Goal: Task Accomplishment & Management: Manage account settings

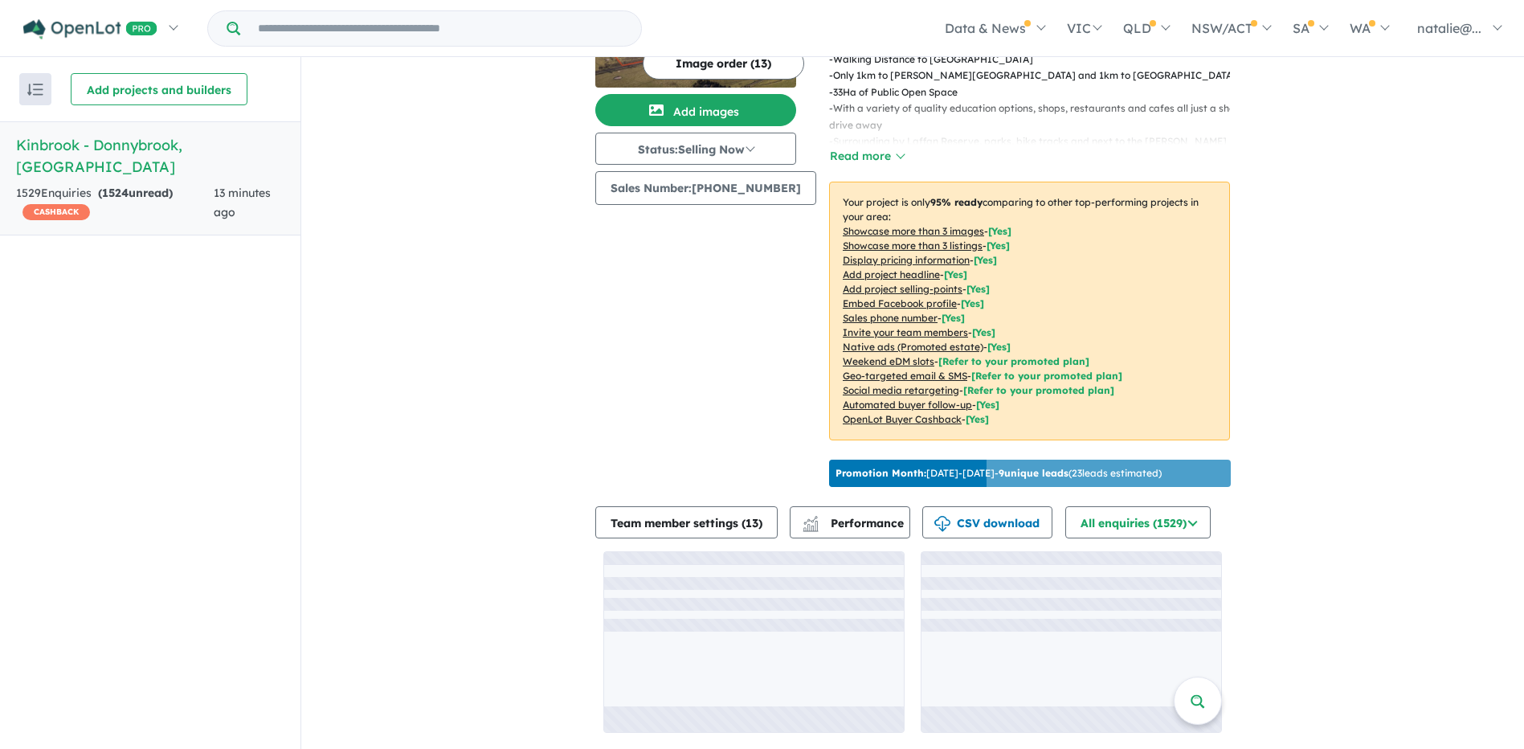
scroll to position [153, 0]
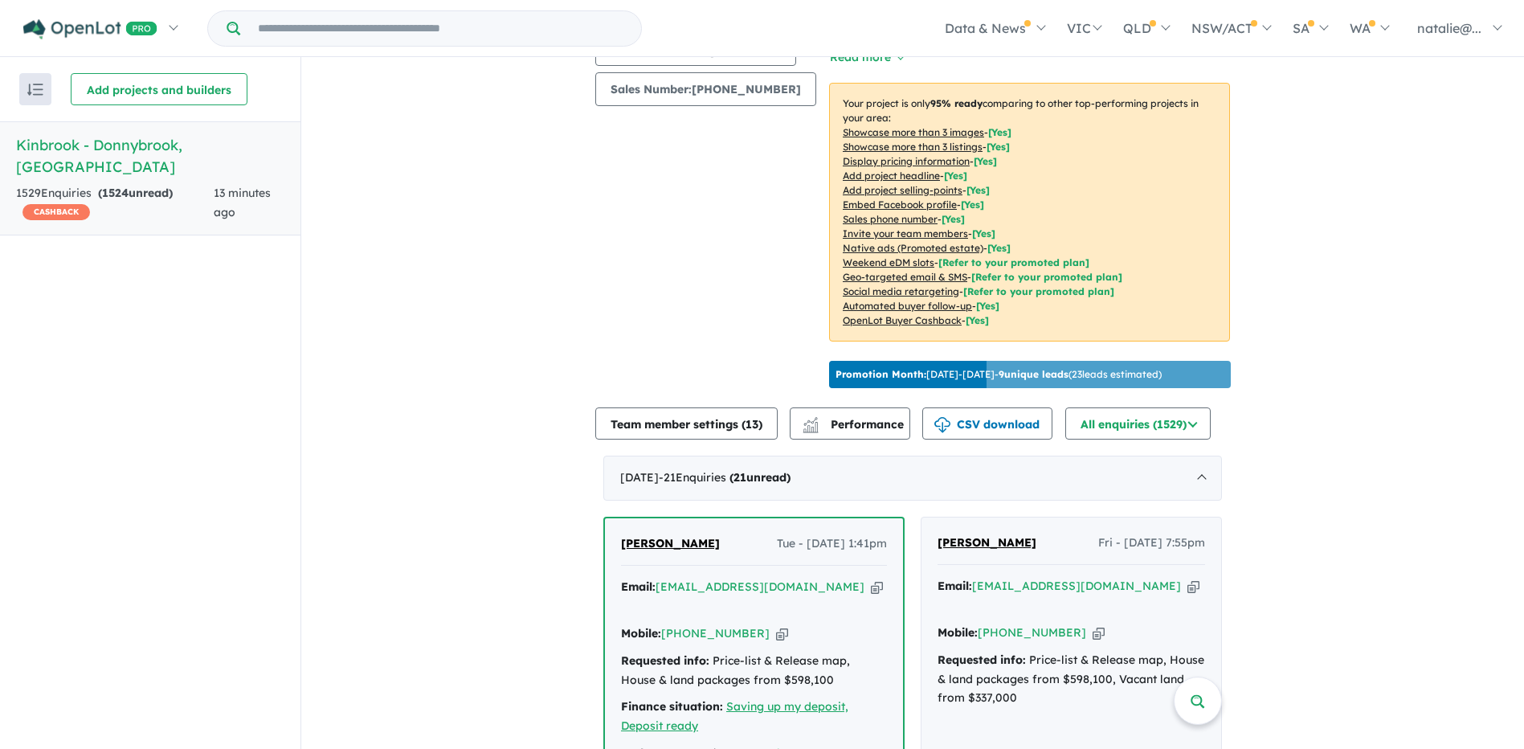
scroll to position [394, 0]
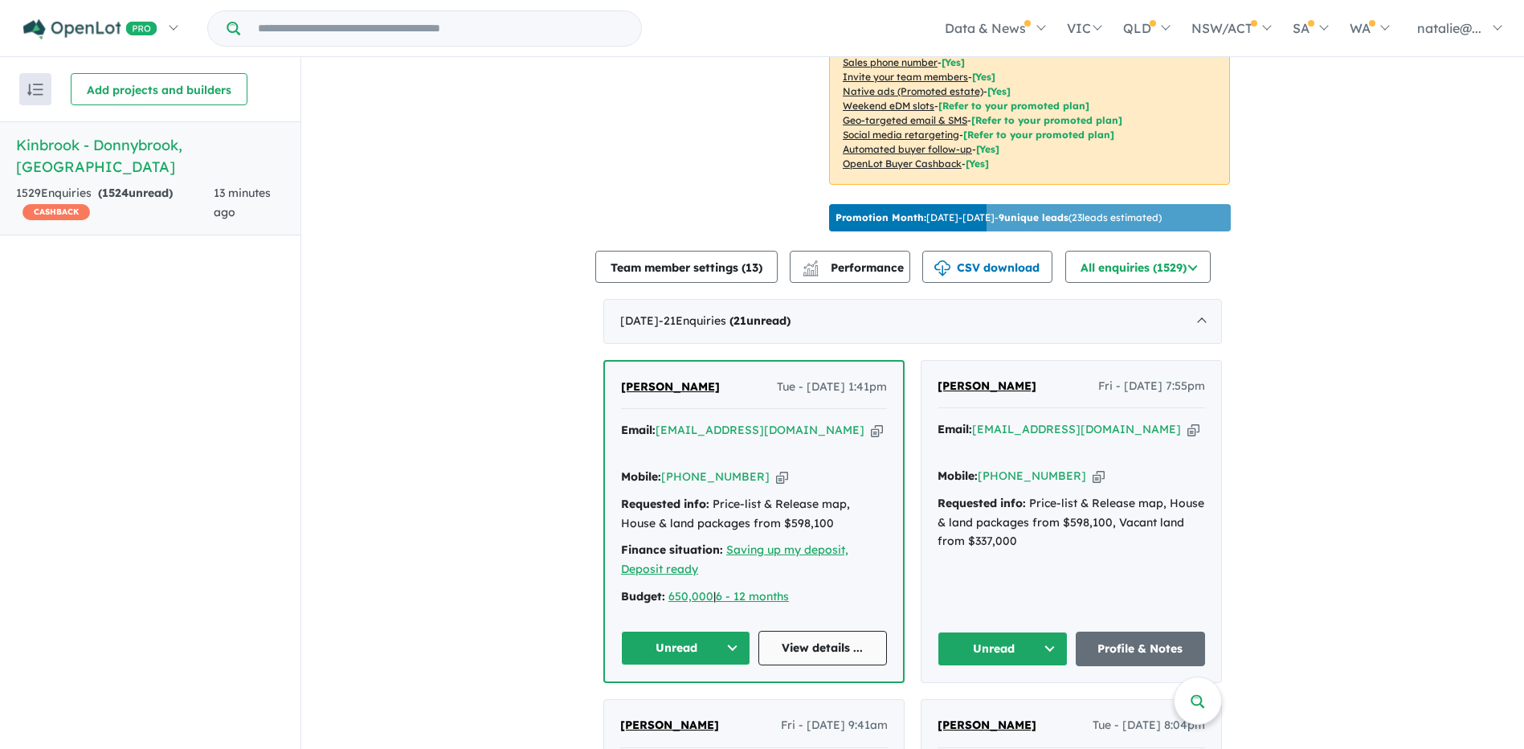
click at [826, 665] on link "View details ..." at bounding box center [822, 647] width 129 height 35
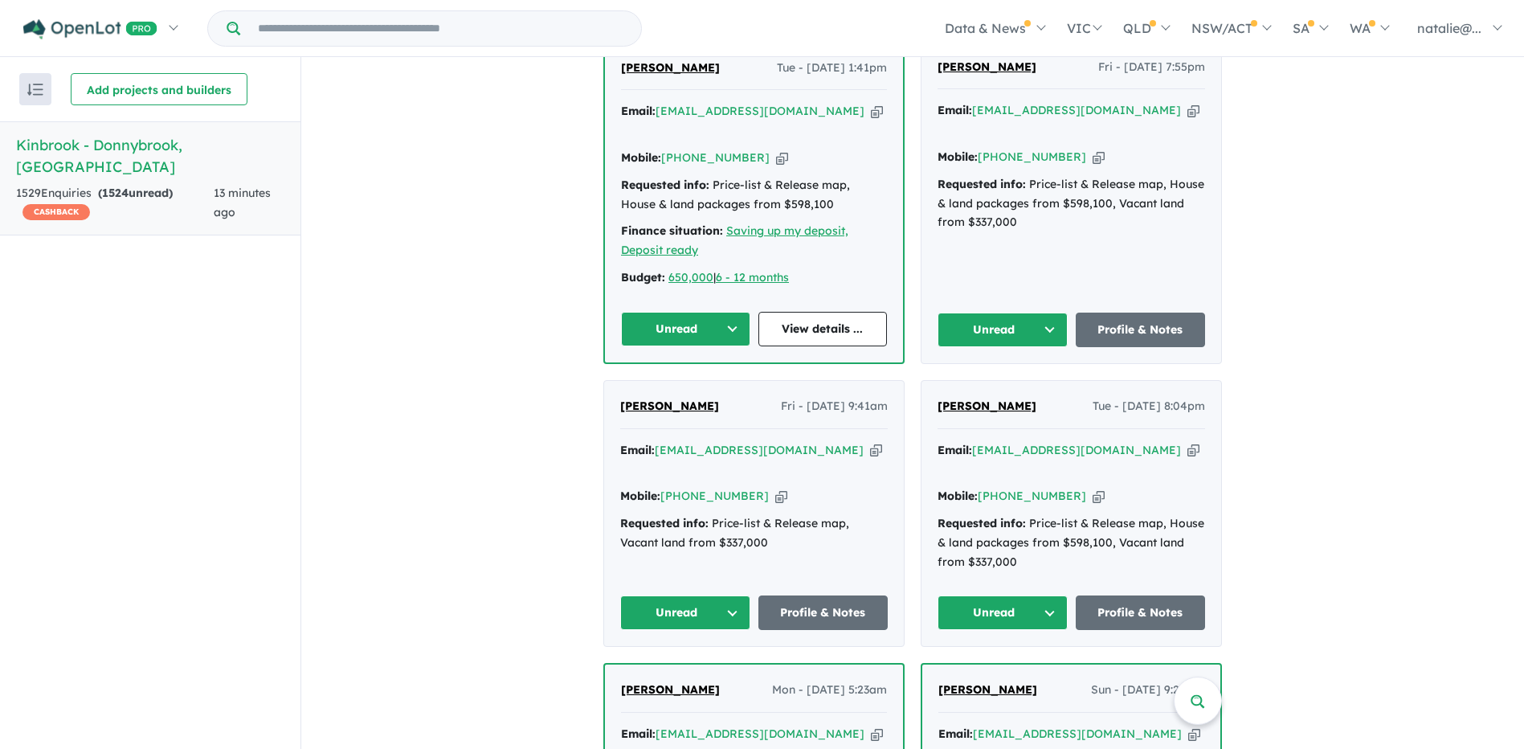
scroll to position [715, 0]
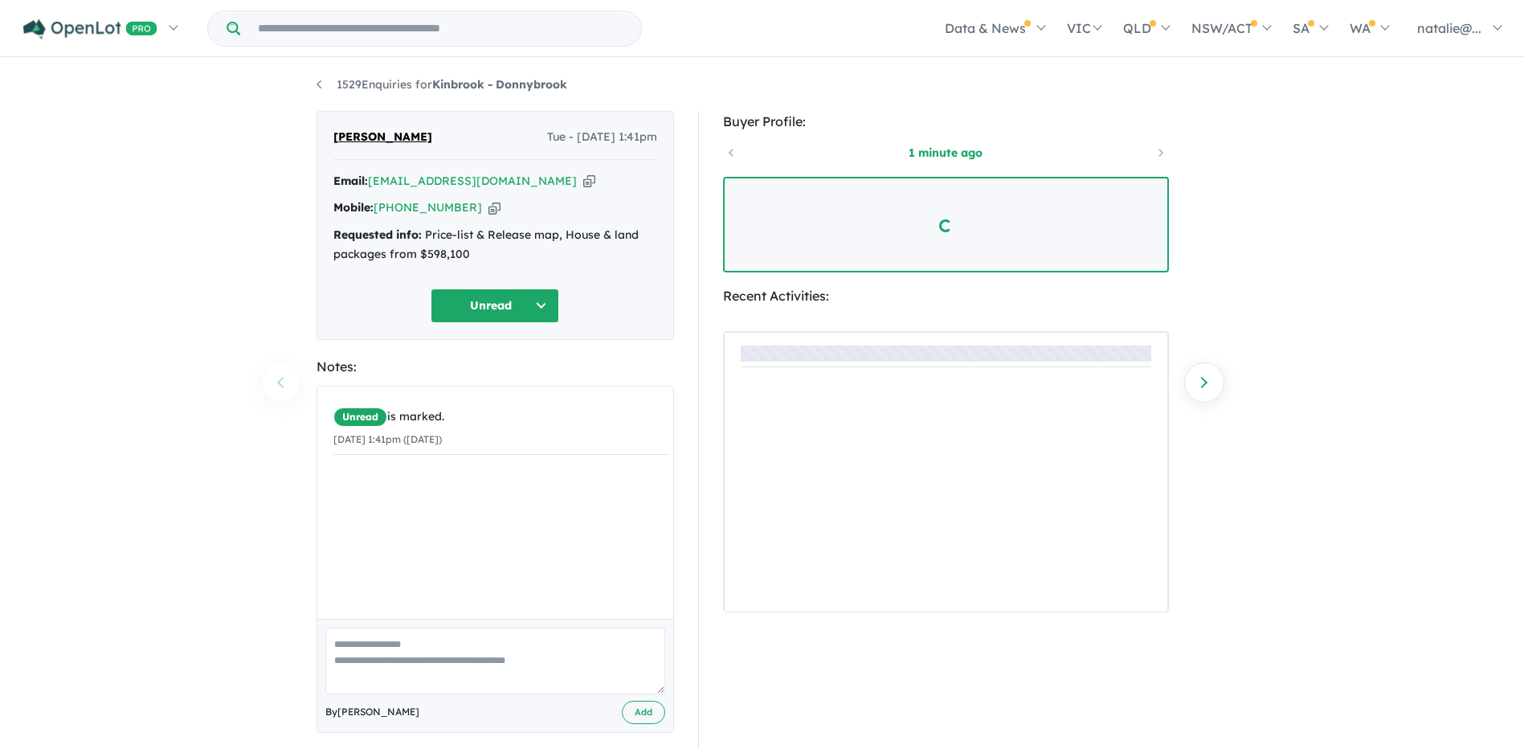
click at [403, 554] on div "Unread is marked. [DATE] 1:41pm ([DATE])" at bounding box center [501, 508] width 368 height 244
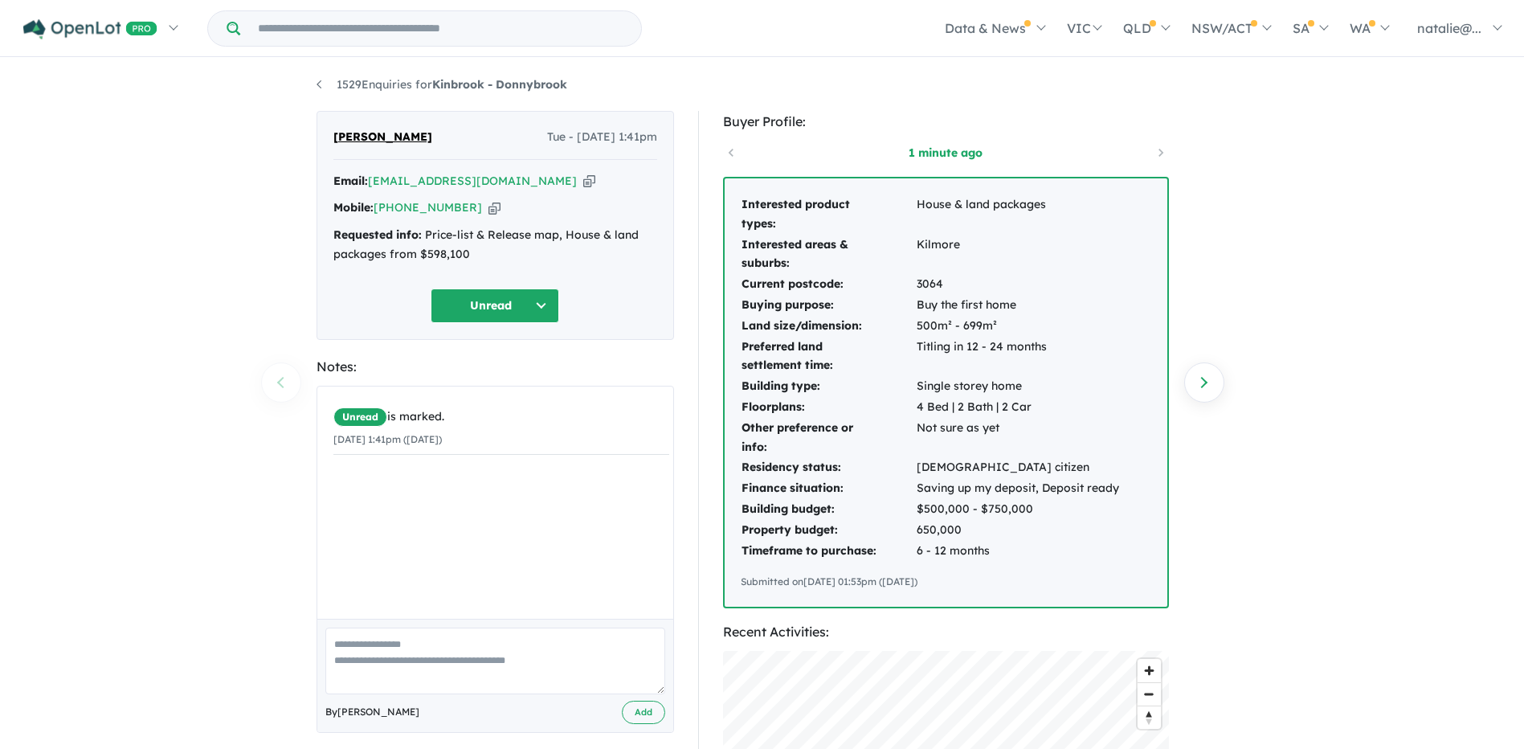
click at [365, 668] on textarea at bounding box center [495, 660] width 340 height 67
click at [541, 637] on textarea "**********" at bounding box center [495, 660] width 340 height 67
type textarea "**********"
click at [630, 716] on button "Add" at bounding box center [643, 711] width 43 height 23
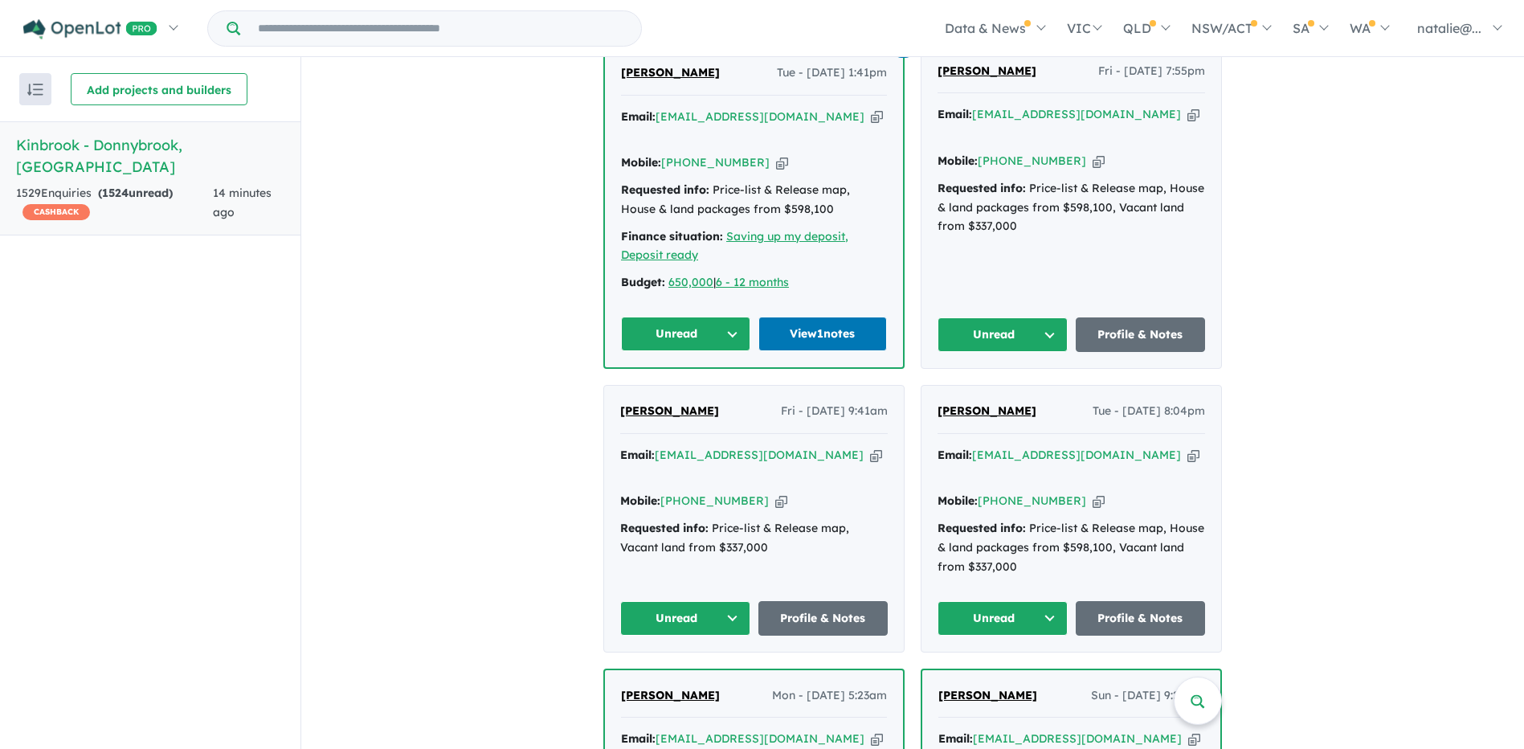
scroll to position [562, 0]
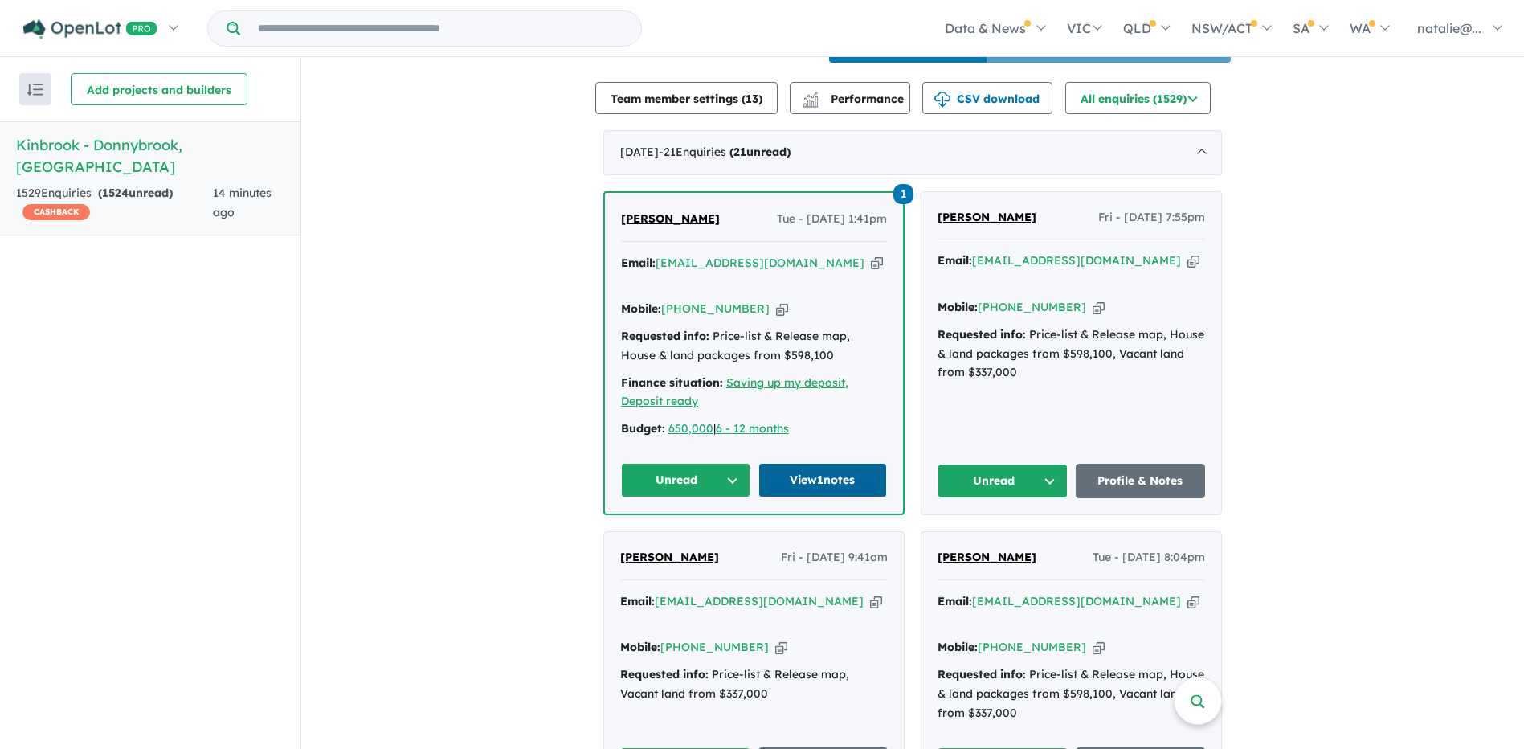
click at [842, 497] on link "View 1 notes" at bounding box center [822, 480] width 129 height 35
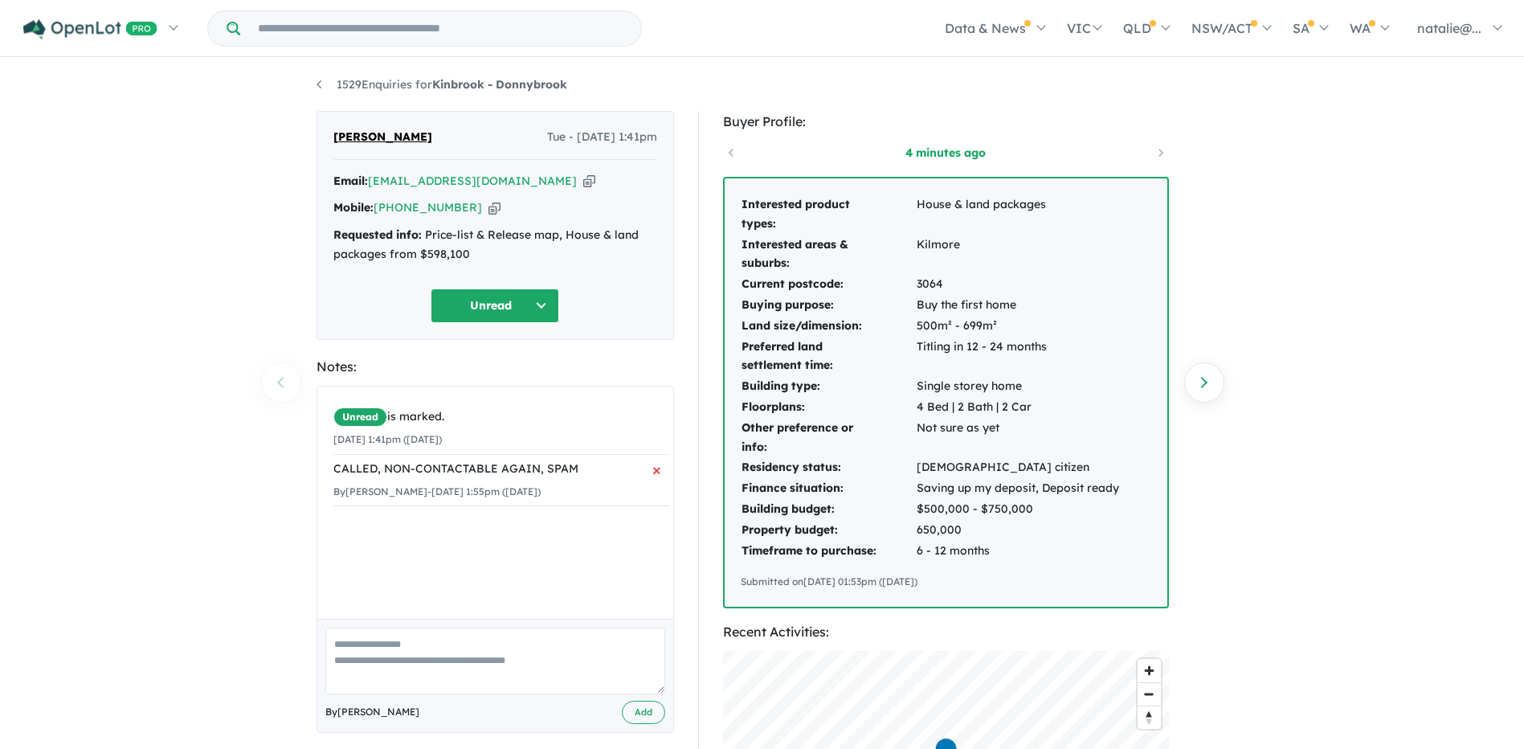
click at [652, 471] on span "×" at bounding box center [656, 470] width 9 height 30
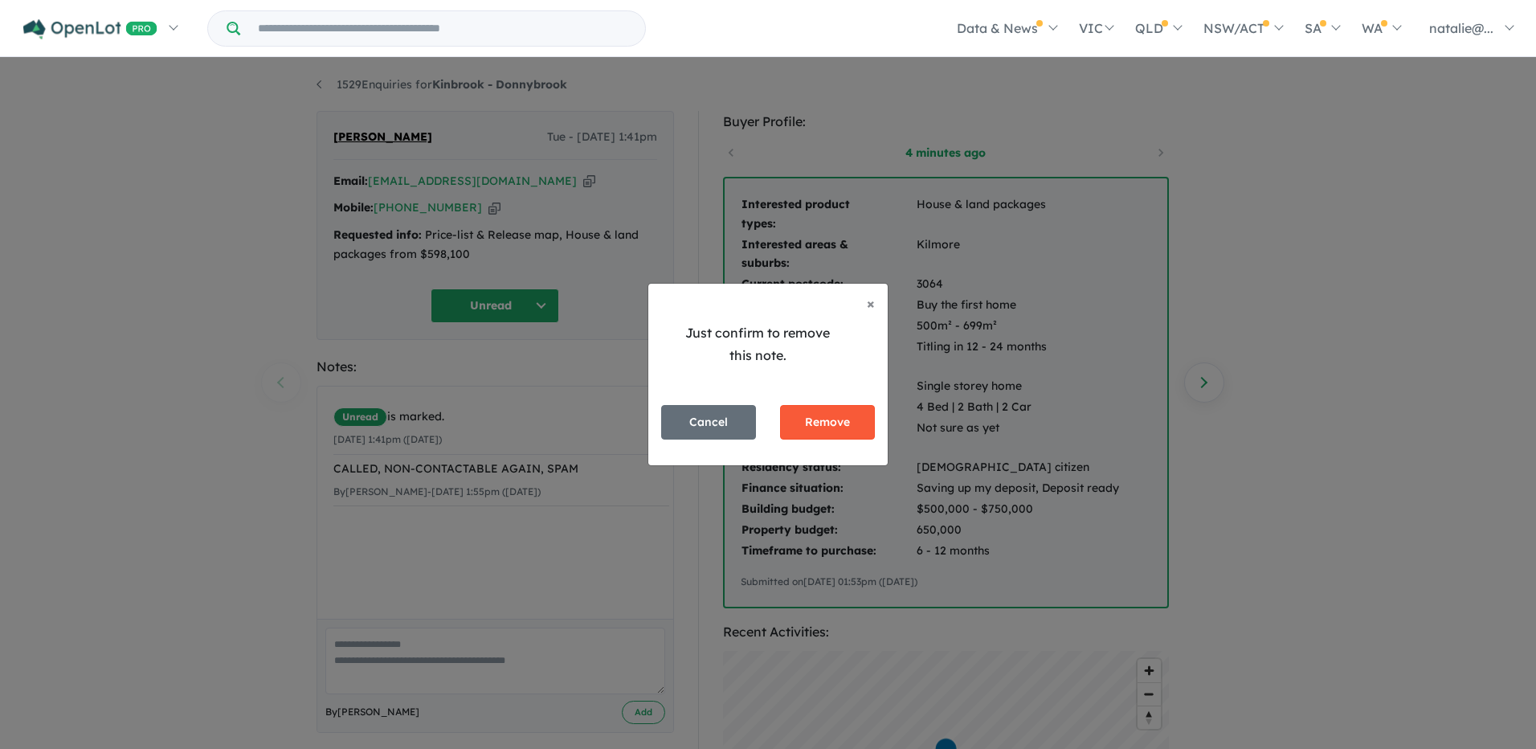
click at [834, 417] on button "Remove" at bounding box center [827, 422] width 95 height 35
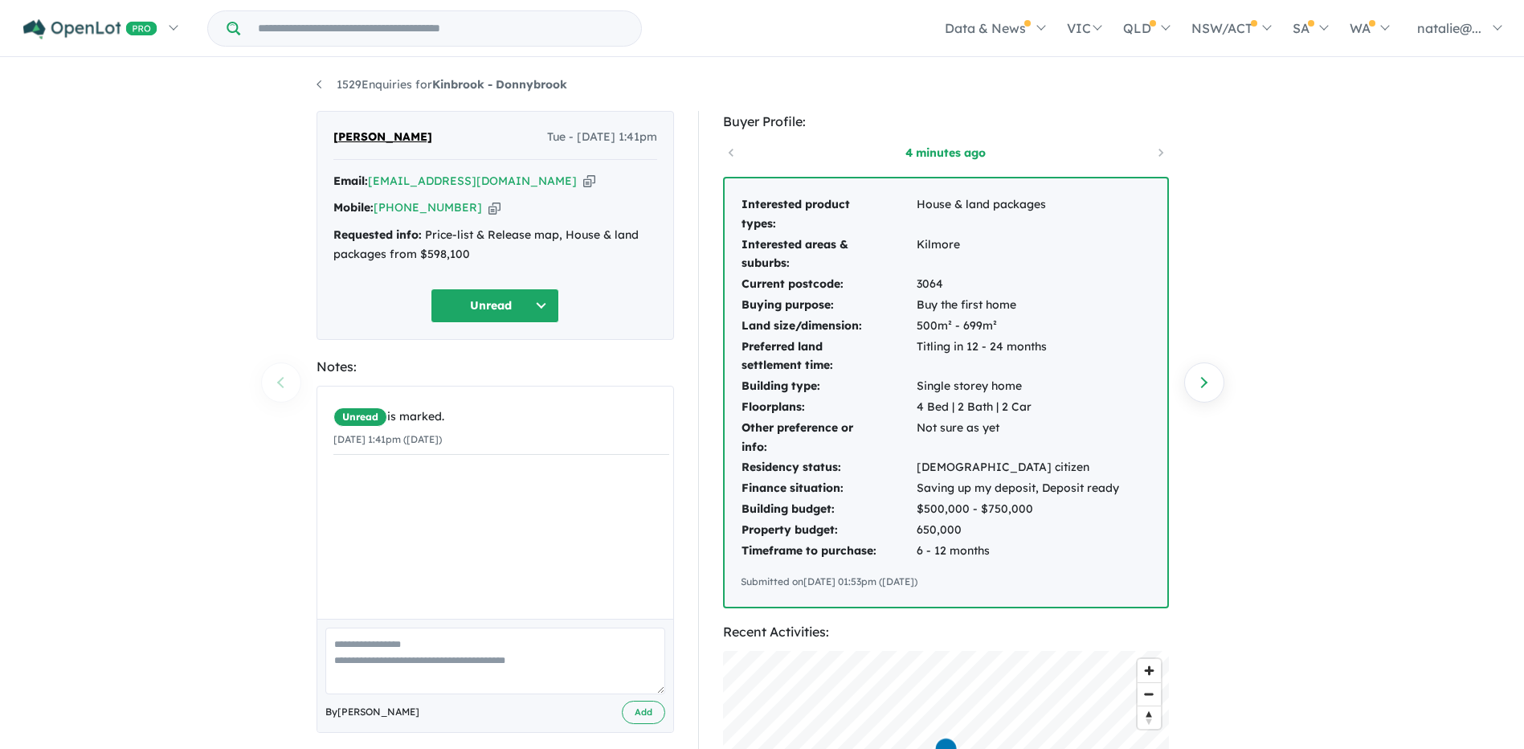
click at [438, 642] on textarea at bounding box center [495, 660] width 340 height 67
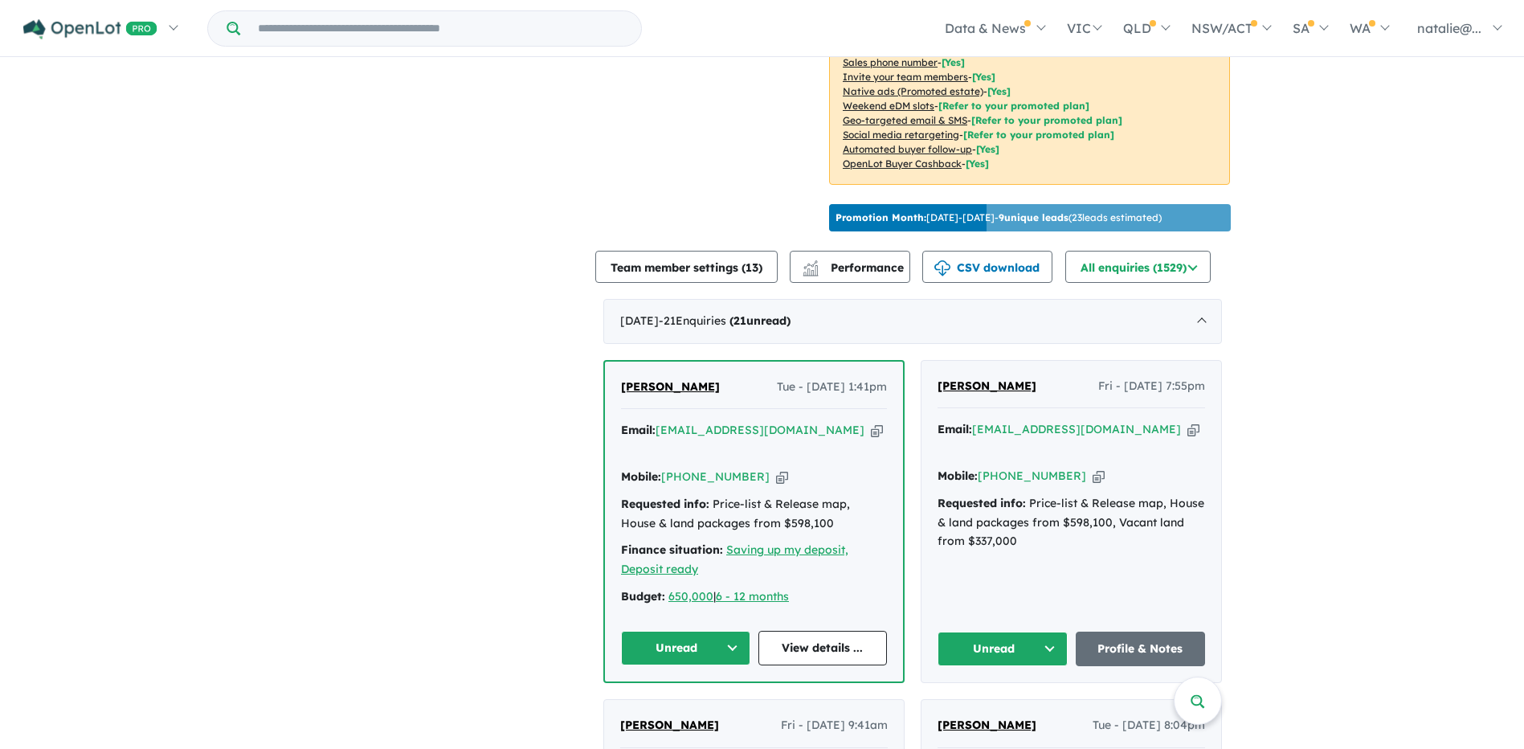
scroll to position [476, 0]
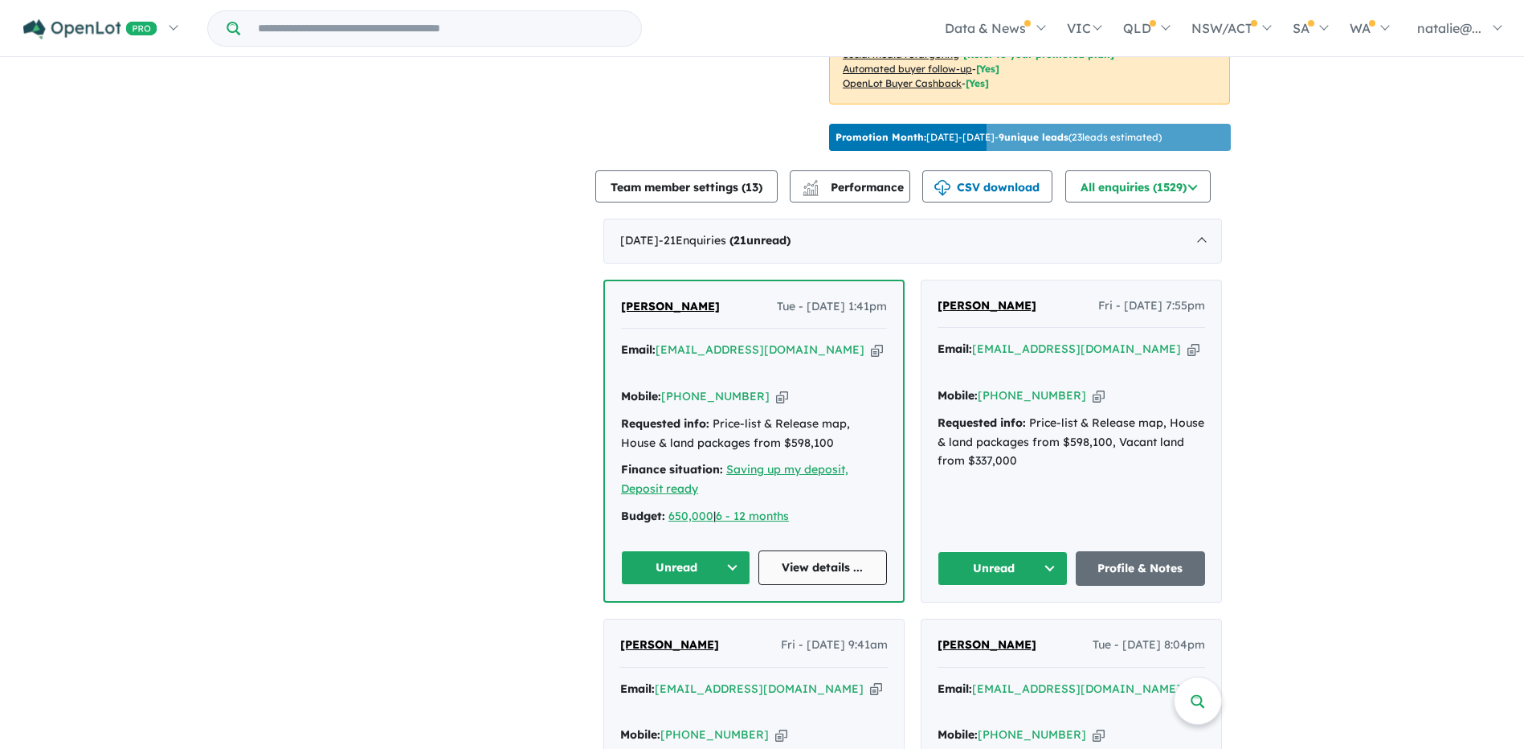
click at [845, 585] on link "View details ..." at bounding box center [822, 567] width 129 height 35
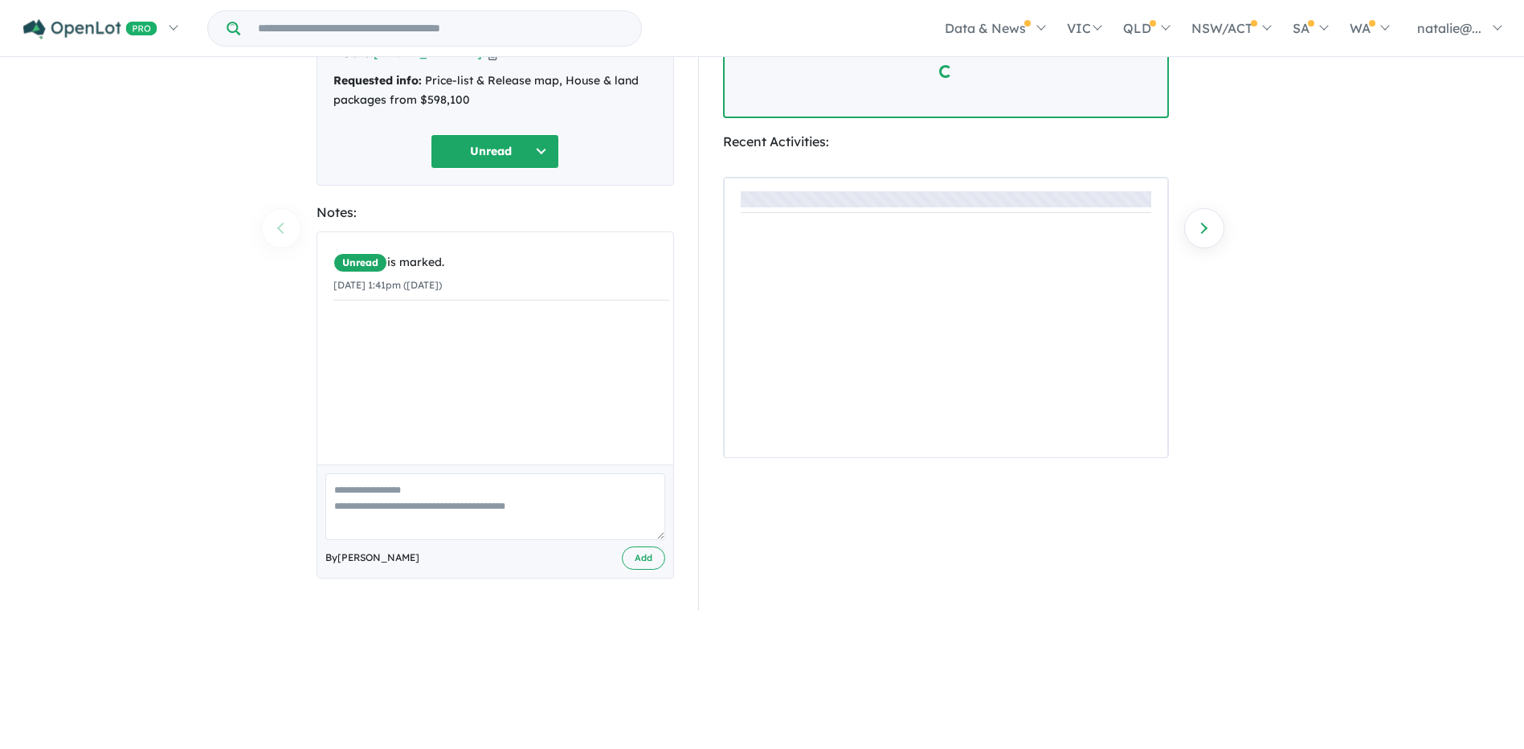
scroll to position [161, 0]
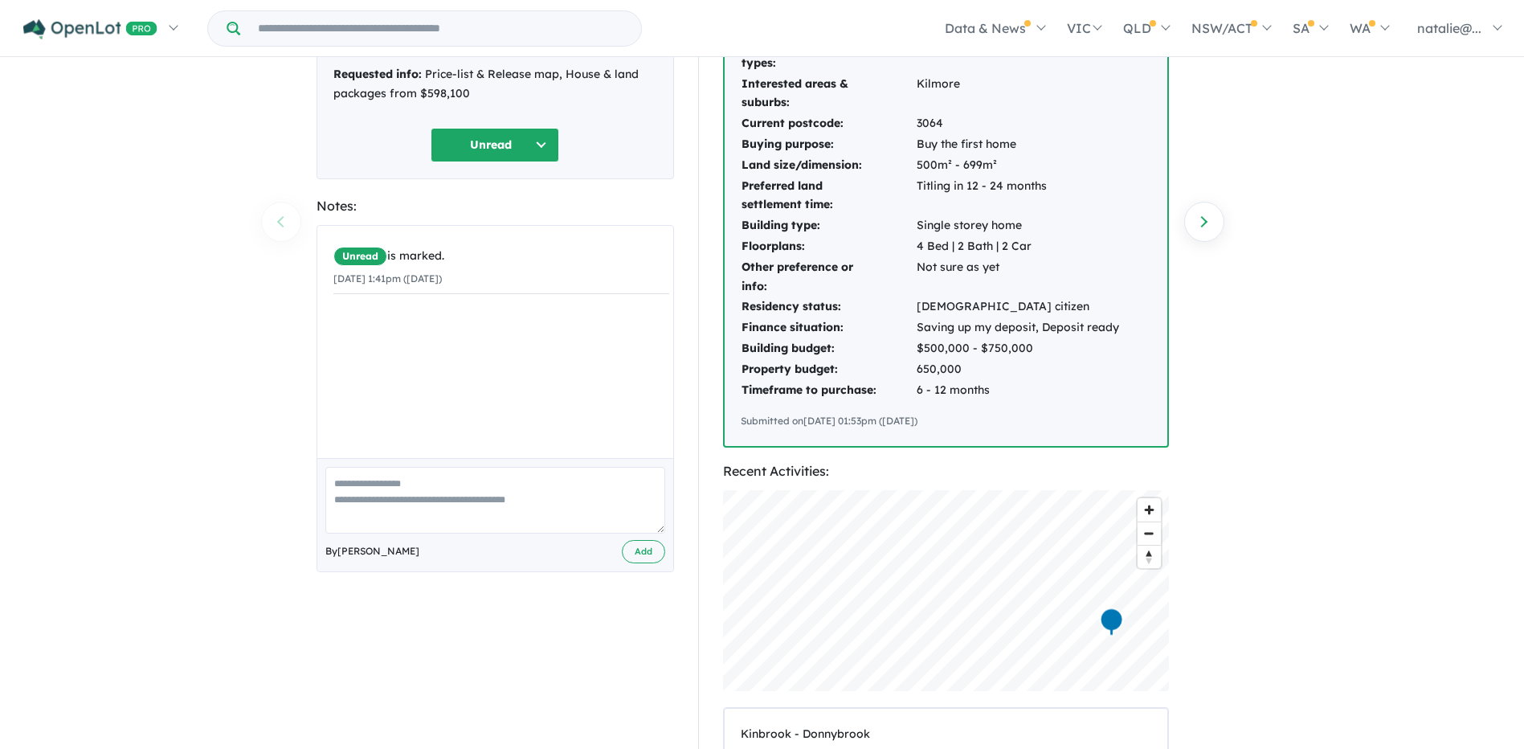
click at [365, 489] on textarea at bounding box center [495, 500] width 340 height 67
paste textarea "**********"
type textarea "**********"
click at [648, 552] on button "Add" at bounding box center [643, 551] width 43 height 23
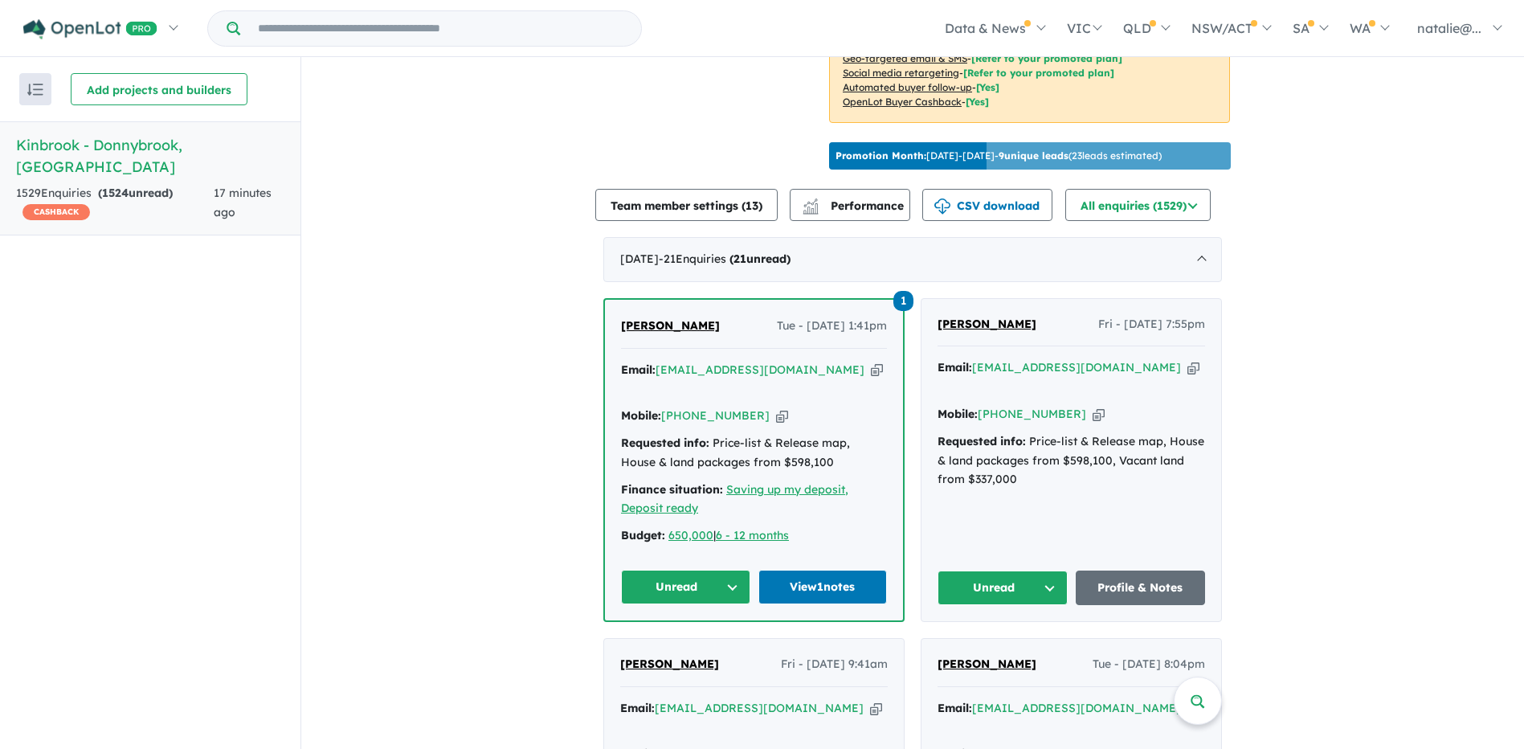
scroll to position [634, 0]
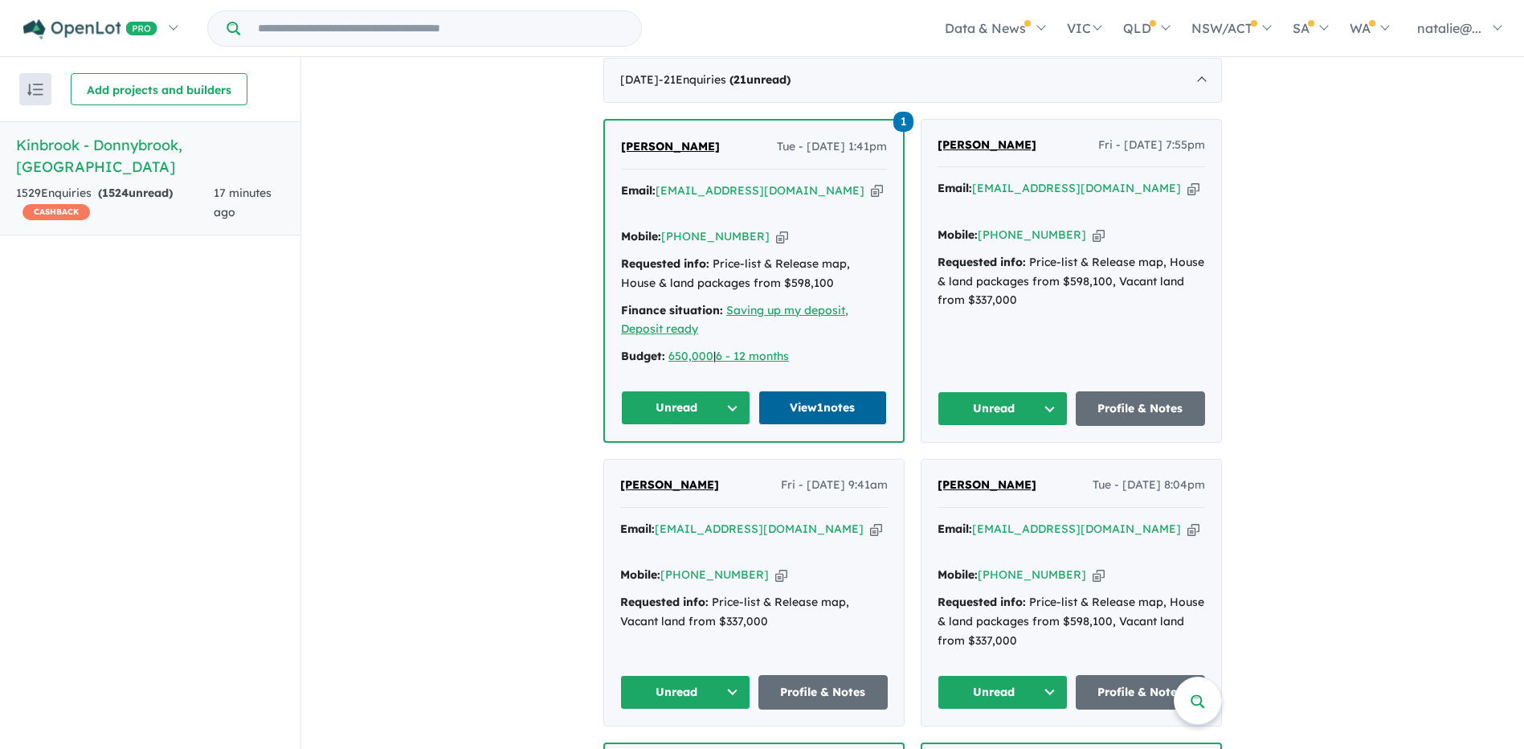
click at [832, 425] on link "View 1 notes" at bounding box center [822, 407] width 129 height 35
